Goal: Register for event/course

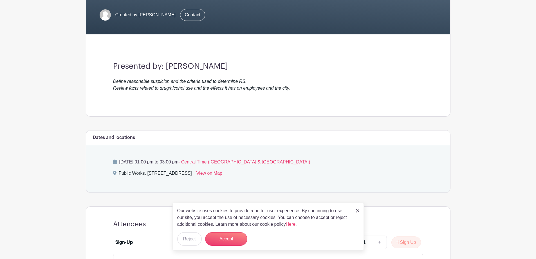
scroll to position [157, 0]
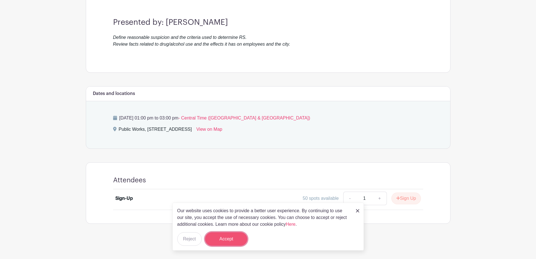
click at [235, 239] on button "Accept" at bounding box center [226, 239] width 42 height 14
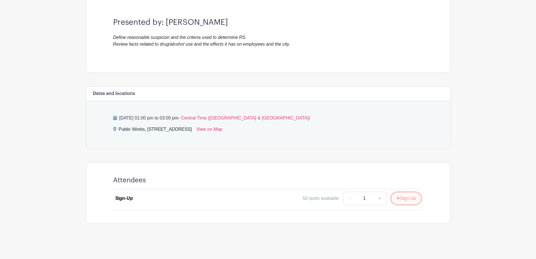
click at [408, 200] on button "Sign Up" at bounding box center [407, 198] width 30 height 12
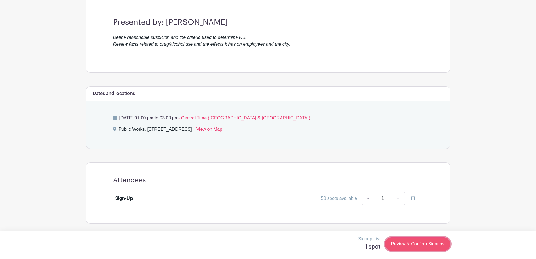
click at [401, 242] on link "Review & Confirm Signups" at bounding box center [417, 244] width 65 height 14
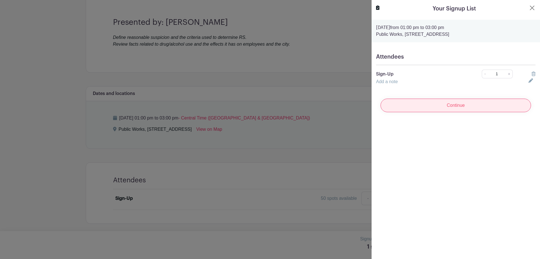
click at [450, 111] on input "Continue" at bounding box center [456, 106] width 151 height 14
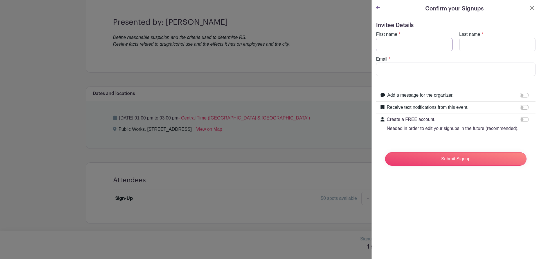
click at [408, 47] on input "First name" at bounding box center [414, 45] width 77 height 14
type input "karina"
click at [470, 41] on input "Last name" at bounding box center [498, 45] width 77 height 14
type input "[PERSON_NAME]"
click at [452, 66] on input "Email" at bounding box center [456, 69] width 160 height 14
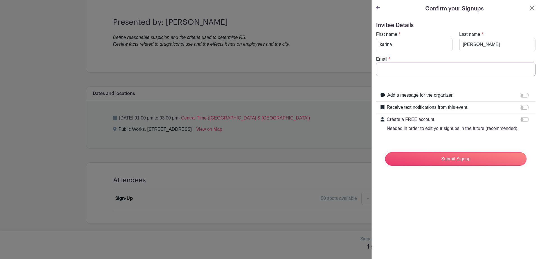
type input "[EMAIL_ADDRESS][DOMAIN_NAME]"
click at [447, 162] on input "Submit Signup" at bounding box center [456, 159] width 142 height 14
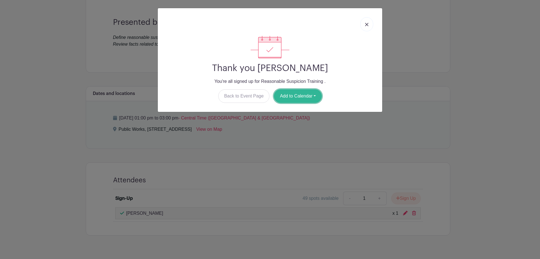
click at [303, 95] on button "Add to Calendar" at bounding box center [298, 96] width 48 height 14
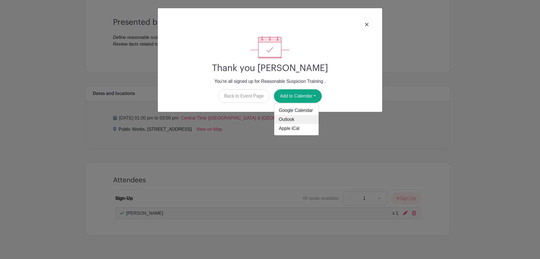
click at [305, 120] on link "Outlook" at bounding box center [296, 119] width 44 height 9
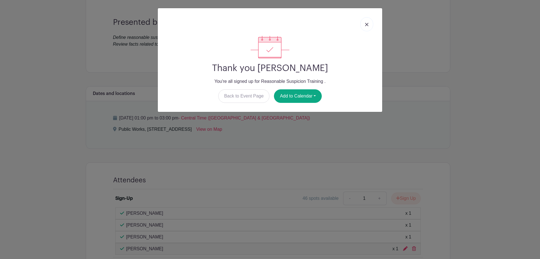
click at [370, 22] on link at bounding box center [367, 24] width 13 height 14
